Goal: Task Accomplishment & Management: Manage account settings

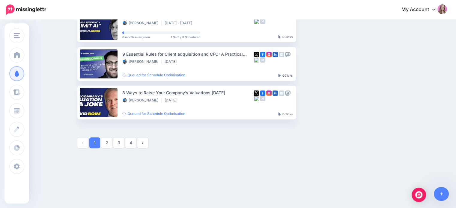
scroll to position [342, 0]
click at [110, 145] on link "2" at bounding box center [106, 143] width 11 height 11
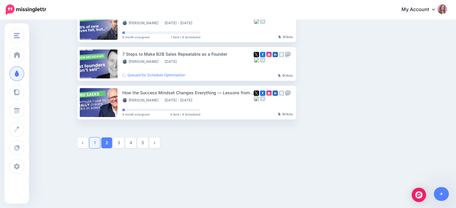
click at [94, 144] on link "1" at bounding box center [94, 143] width 11 height 11
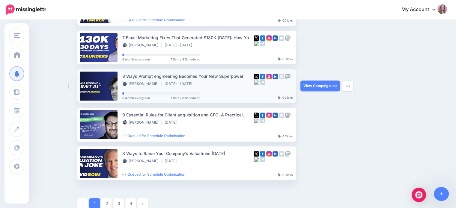
scroll to position [291, 0]
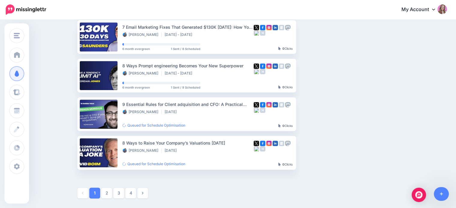
click at [111, 191] on link "2" at bounding box center [106, 193] width 11 height 11
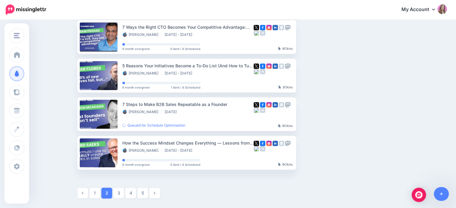
click at [124, 189] on link "3" at bounding box center [118, 193] width 11 height 11
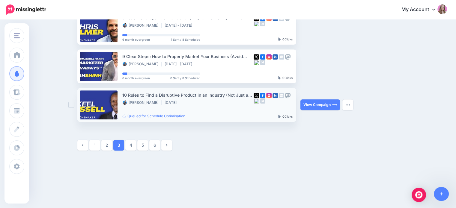
scroll to position [342, 0]
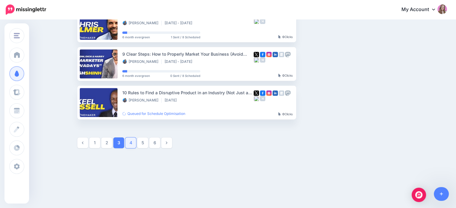
click at [133, 145] on link "4" at bounding box center [130, 143] width 11 height 11
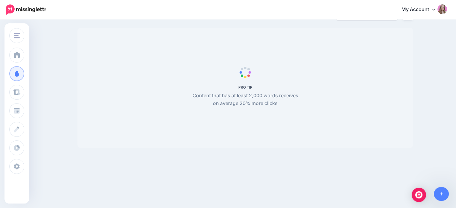
scroll to position [52, 0]
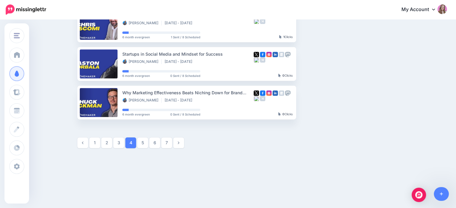
click at [148, 142] on link "5" at bounding box center [142, 143] width 11 height 11
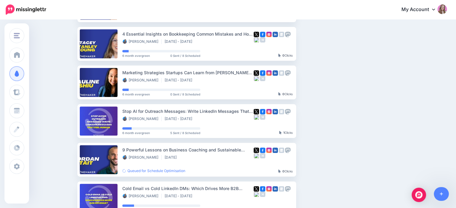
scroll to position [202, 0]
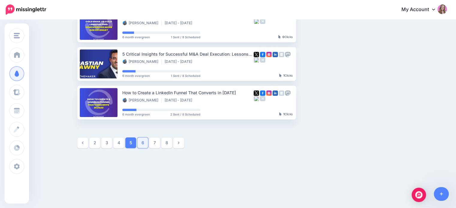
click at [148, 142] on link "6" at bounding box center [142, 143] width 11 height 11
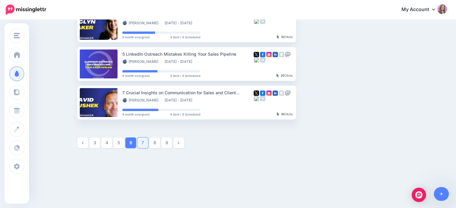
click at [145, 141] on link "7" at bounding box center [142, 143] width 11 height 11
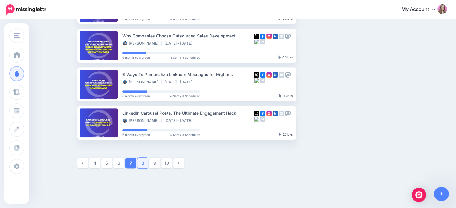
click at [144, 162] on link "8" at bounding box center [142, 163] width 11 height 11
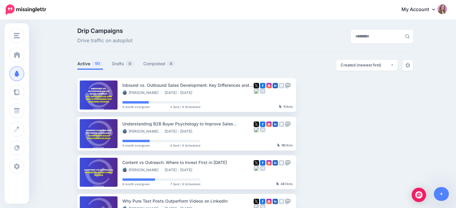
scroll to position [0, 0]
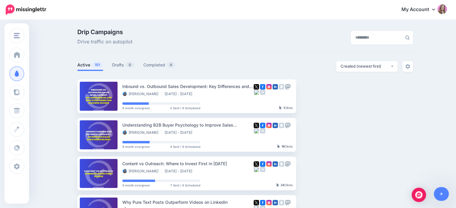
click at [98, 67] on span "151" at bounding box center [97, 65] width 11 height 6
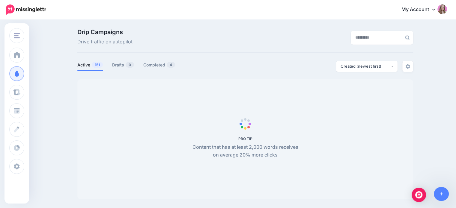
click at [96, 66] on span "151" at bounding box center [97, 65] width 11 height 6
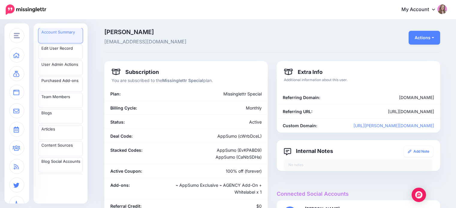
scroll to position [330, 0]
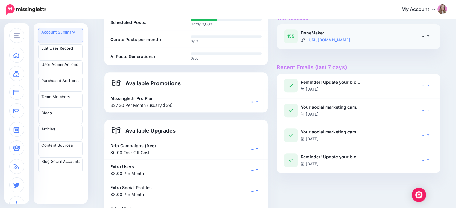
click at [423, 36] on link at bounding box center [425, 36] width 15 height 9
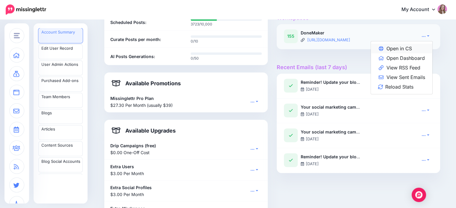
click at [416, 45] on link "Open in CS" at bounding box center [401, 49] width 61 height 10
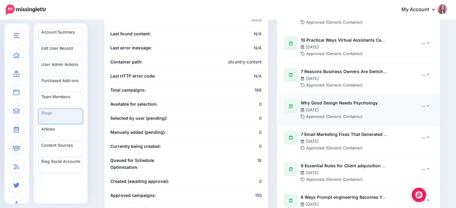
scroll to position [150, 0]
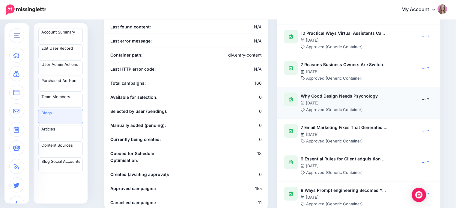
click at [426, 100] on icon at bounding box center [424, 99] width 4 height 4
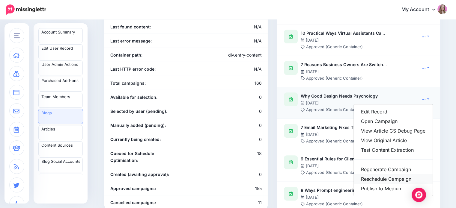
click at [392, 180] on link "Reschedule Campaign" at bounding box center [393, 180] width 79 height 10
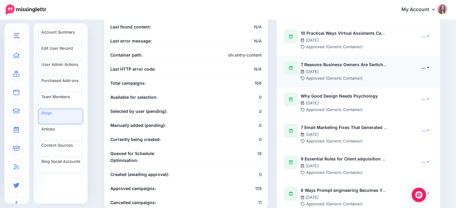
click at [428, 68] on link at bounding box center [425, 68] width 15 height 9
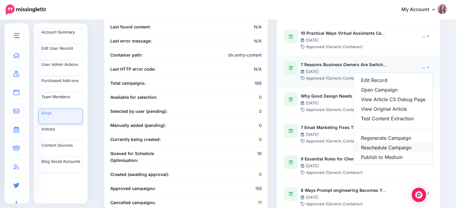
click at [390, 147] on link "Reschedule Campaign" at bounding box center [393, 148] width 79 height 10
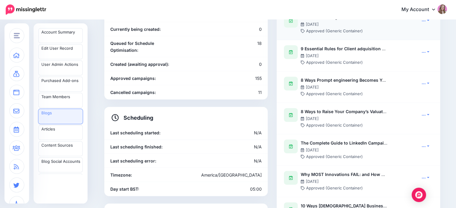
scroll to position [270, 0]
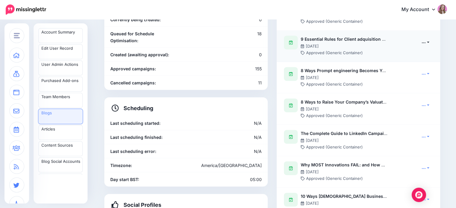
click at [429, 43] on link at bounding box center [425, 42] width 15 height 9
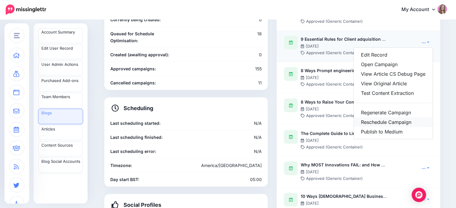
click at [386, 124] on link "Reschedule Campaign" at bounding box center [393, 123] width 79 height 10
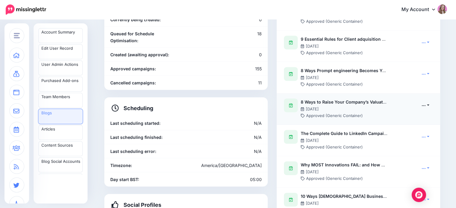
click at [425, 105] on icon at bounding box center [424, 105] width 4 height 4
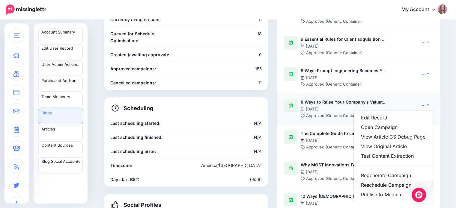
click at [398, 184] on link "Reschedule Campaign" at bounding box center [393, 186] width 79 height 10
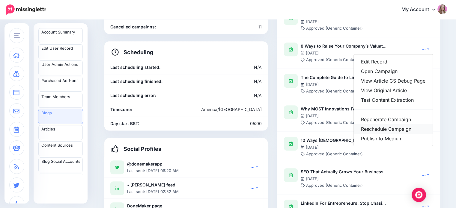
scroll to position [330, 0]
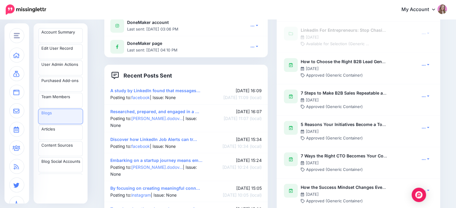
scroll to position [540, 0]
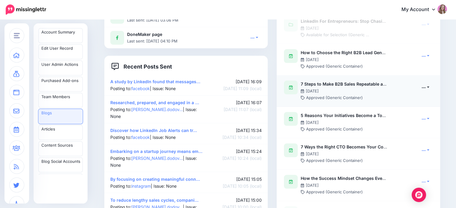
click at [426, 88] on icon at bounding box center [424, 87] width 4 height 4
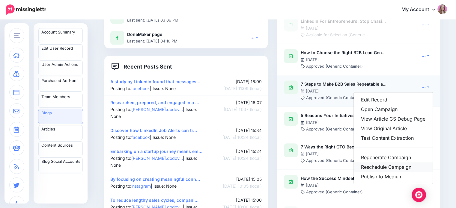
click at [398, 167] on link "Reschedule Campaign" at bounding box center [393, 168] width 79 height 10
click at [274, 121] on div "Campaigns (166 records) 7 Steps That Fix Why Your PR Strategy Isn’t Getting Res…" at bounding box center [358, 124] width 172 height 1207
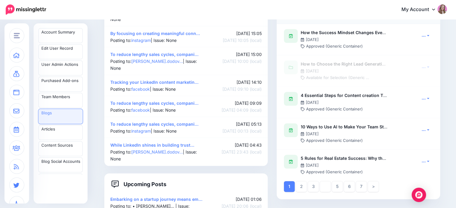
scroll to position [690, 0]
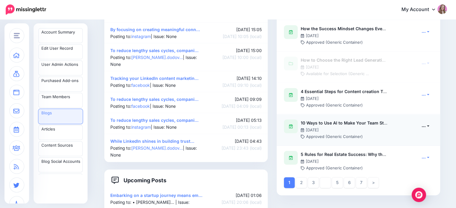
click at [426, 126] on icon at bounding box center [424, 126] width 4 height 4
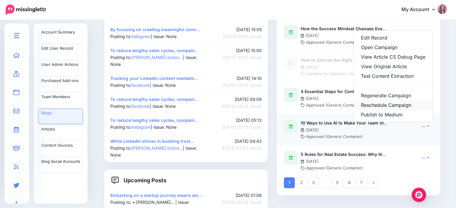
click at [392, 106] on link "Reschedule Campaign" at bounding box center [393, 105] width 79 height 10
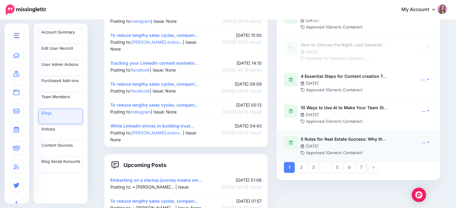
scroll to position [720, 0]
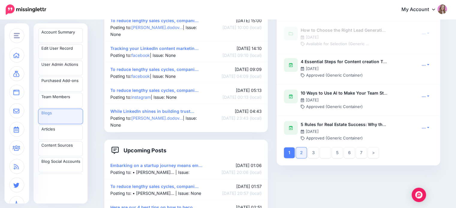
click at [303, 153] on link "2" at bounding box center [301, 153] width 11 height 11
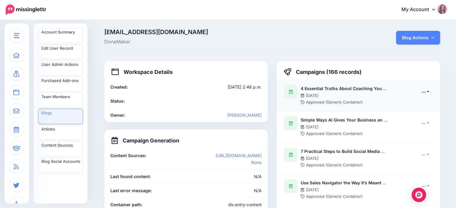
click at [425, 91] on icon at bounding box center [424, 92] width 4 height 4
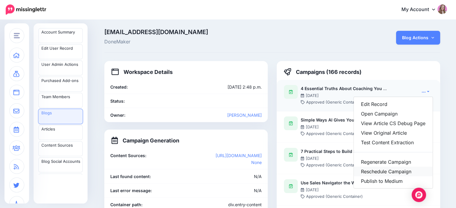
click at [395, 169] on link "Reschedule Campaign" at bounding box center [393, 172] width 79 height 10
click at [303, 36] on p "hello@donemaker.com DoneMaker" at bounding box center [214, 37] width 221 height 17
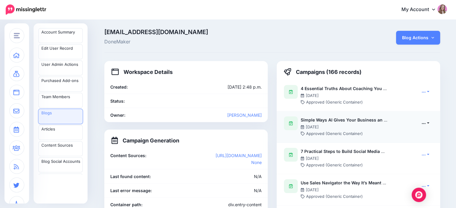
click at [427, 126] on link at bounding box center [425, 123] width 15 height 9
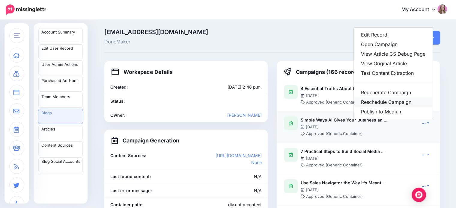
click at [395, 104] on link "Reschedule Campaign" at bounding box center [393, 102] width 79 height 10
click at [309, 44] on span "DoneMaker" at bounding box center [214, 42] width 221 height 8
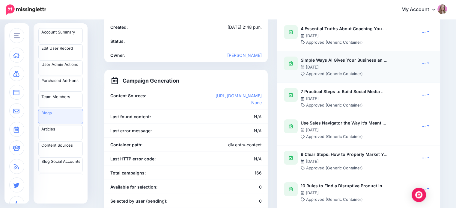
scroll to position [120, 0]
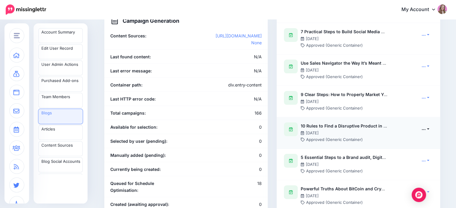
click at [426, 129] on icon at bounding box center [424, 129] width 4 height 4
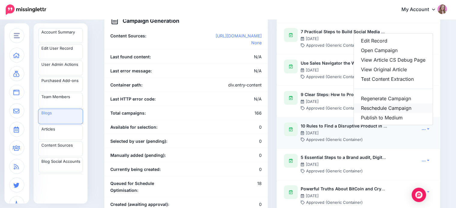
click at [395, 111] on link "Reschedule Campaign" at bounding box center [393, 108] width 79 height 10
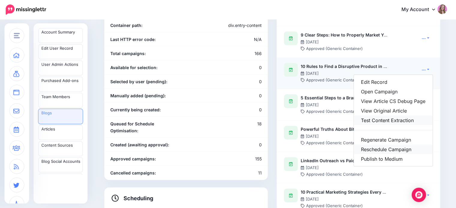
scroll to position [180, 0]
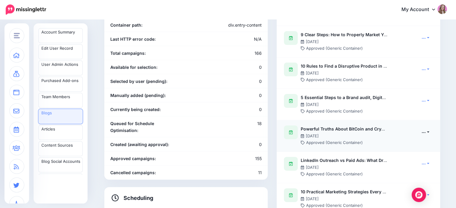
click at [430, 133] on link at bounding box center [425, 132] width 15 height 9
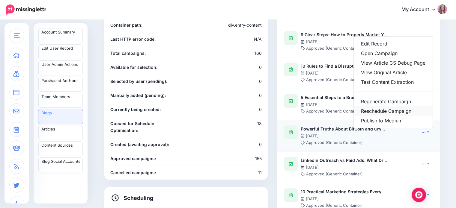
click at [395, 112] on link "Reschedule Campaign" at bounding box center [393, 111] width 79 height 10
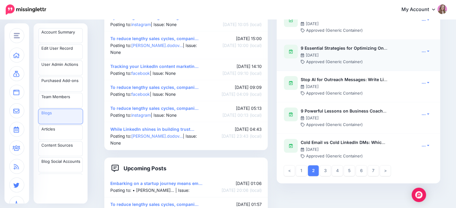
scroll to position [720, 0]
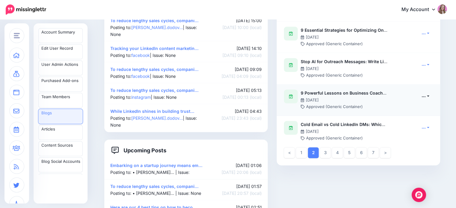
click at [426, 98] on icon at bounding box center [424, 96] width 4 height 4
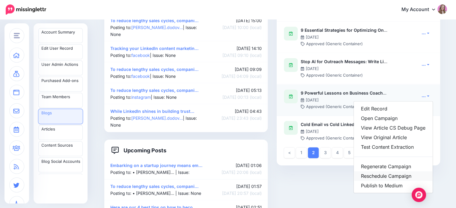
click at [399, 177] on link "Reschedule Campaign" at bounding box center [393, 177] width 79 height 10
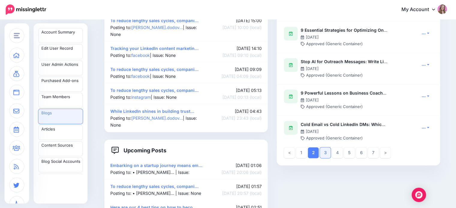
click at [329, 151] on link "3" at bounding box center [325, 153] width 11 height 11
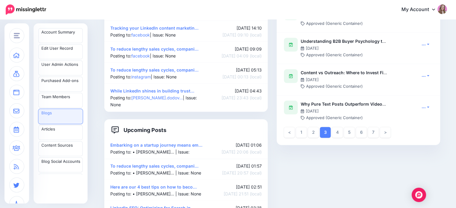
scroll to position [750, 0]
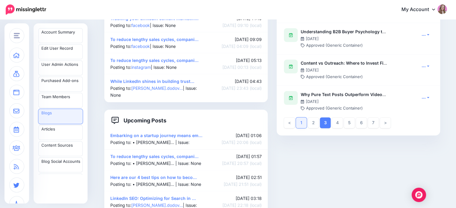
click at [301, 126] on link "1" at bounding box center [301, 123] width 11 height 11
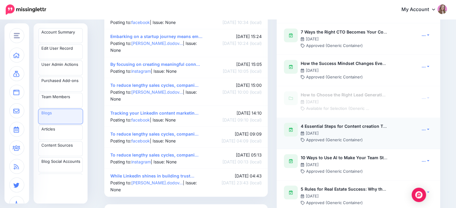
scroll to position [690, 0]
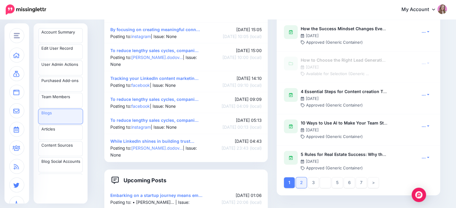
click at [305, 181] on link "2" at bounding box center [301, 183] width 11 height 11
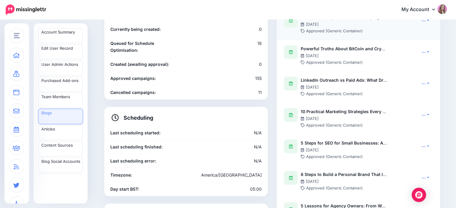
scroll to position [270, 0]
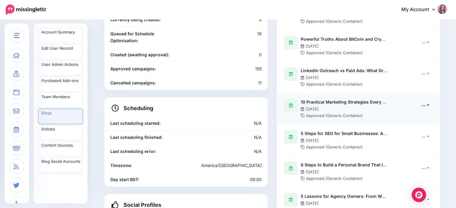
click at [425, 108] on link at bounding box center [425, 105] width 15 height 9
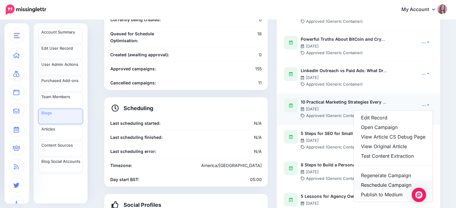
click at [389, 183] on link "Reschedule Campaign" at bounding box center [393, 186] width 79 height 10
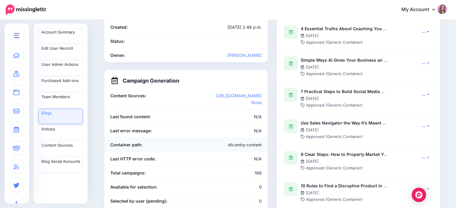
scroll to position [0, 0]
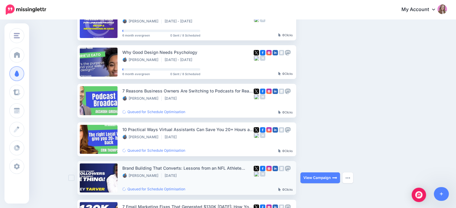
scroll to position [120, 0]
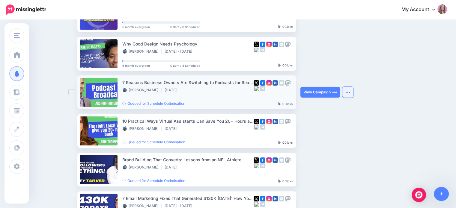
click at [353, 90] on button "button" at bounding box center [347, 92] width 11 height 11
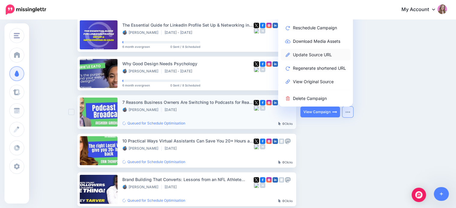
scroll to position [90, 0]
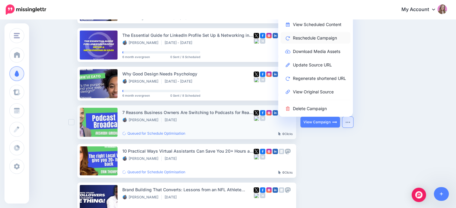
click at [314, 36] on link "Reschedule Campaign" at bounding box center [316, 38] width 70 height 12
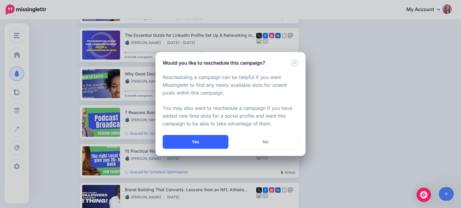
click at [197, 138] on button "Yes" at bounding box center [196, 142] width 66 height 14
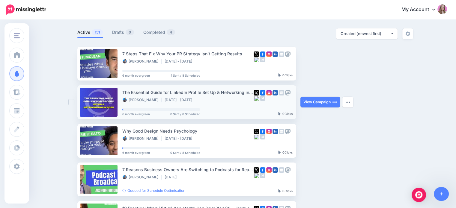
scroll to position [0, 0]
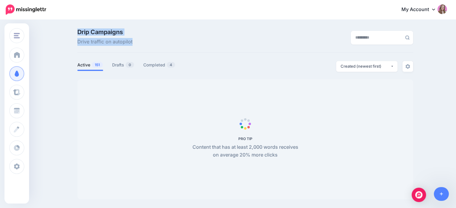
drag, startPoint x: 80, startPoint y: 31, endPoint x: 136, endPoint y: 43, distance: 57.1
click at [136, 43] on div "Drip Campaigns Drive traffic on autopilot" at bounding box center [188, 37] width 230 height 17
drag, startPoint x: 136, startPoint y: 43, endPoint x: 87, endPoint y: 31, distance: 50.3
click at [87, 31] on div "Drip Campaigns Drive traffic on autopilot" at bounding box center [188, 37] width 230 height 17
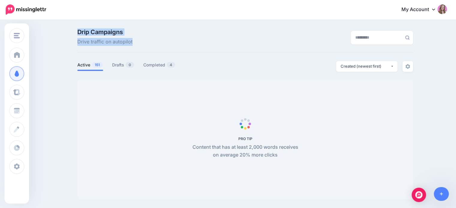
click at [87, 31] on span "Drip Campaigns" at bounding box center [104, 32] width 55 height 6
